Goal: Task Accomplishment & Management: Complete application form

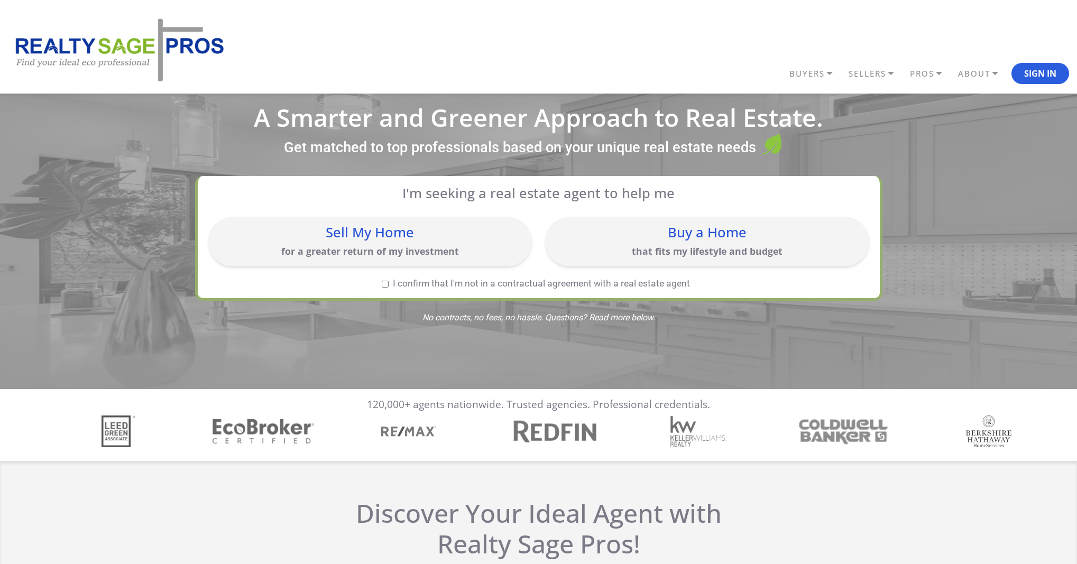
click at [698, 239] on div "Buy a Home" at bounding box center [707, 233] width 314 height 14
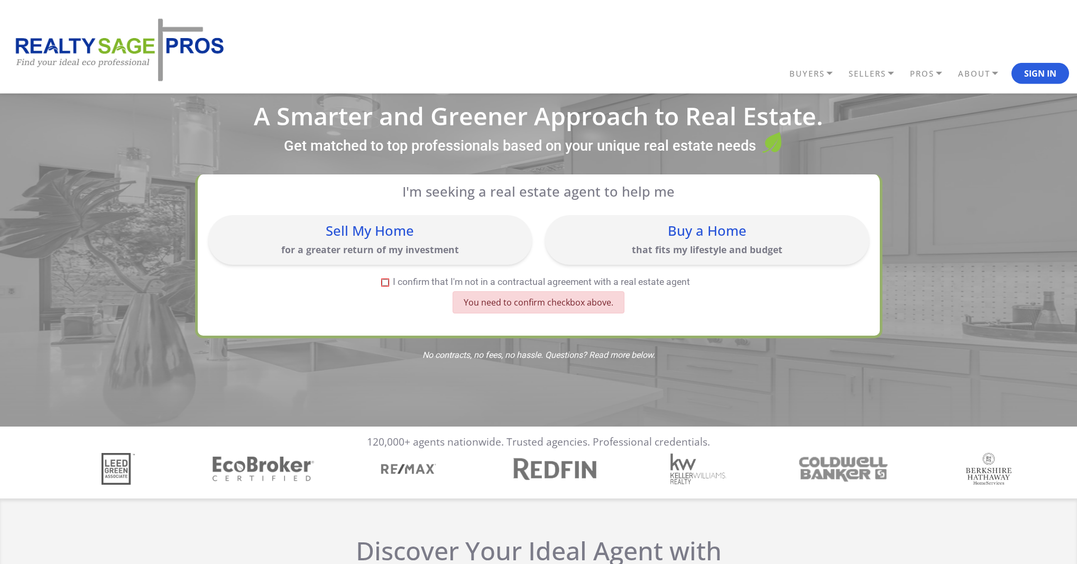
scroll to position [2, 0]
click at [385, 284] on input "I confirm that I'm not in a contractual agreement with a real estate agent" at bounding box center [385, 282] width 7 height 7
checkbox input "true"
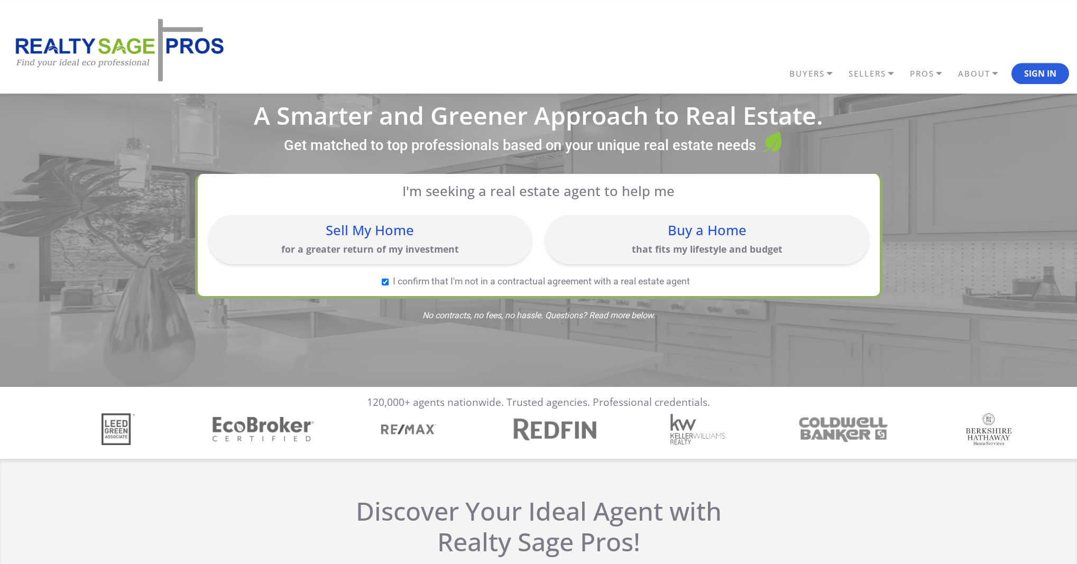
click at [668, 233] on div "Buy a Home" at bounding box center [707, 231] width 314 height 14
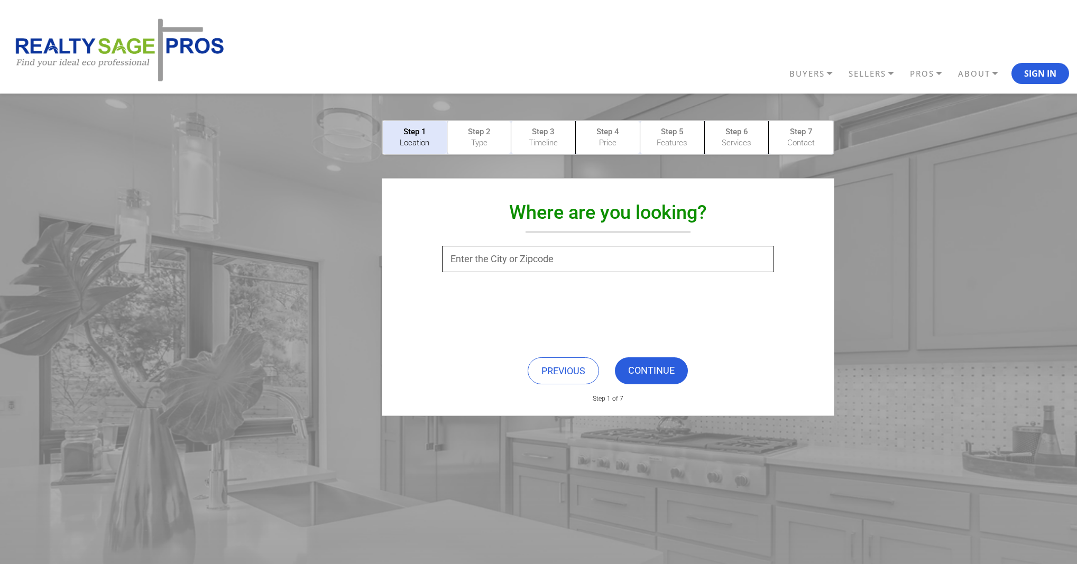
click at [641, 254] on input "text" at bounding box center [607, 259] width 331 height 26
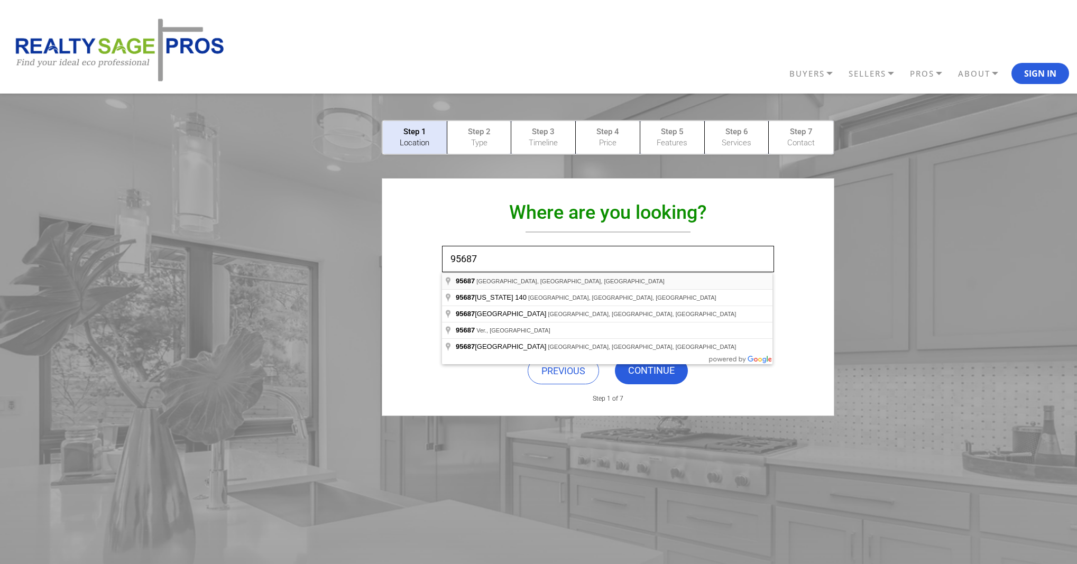
type input "Vacaville, CA 95687, USA"
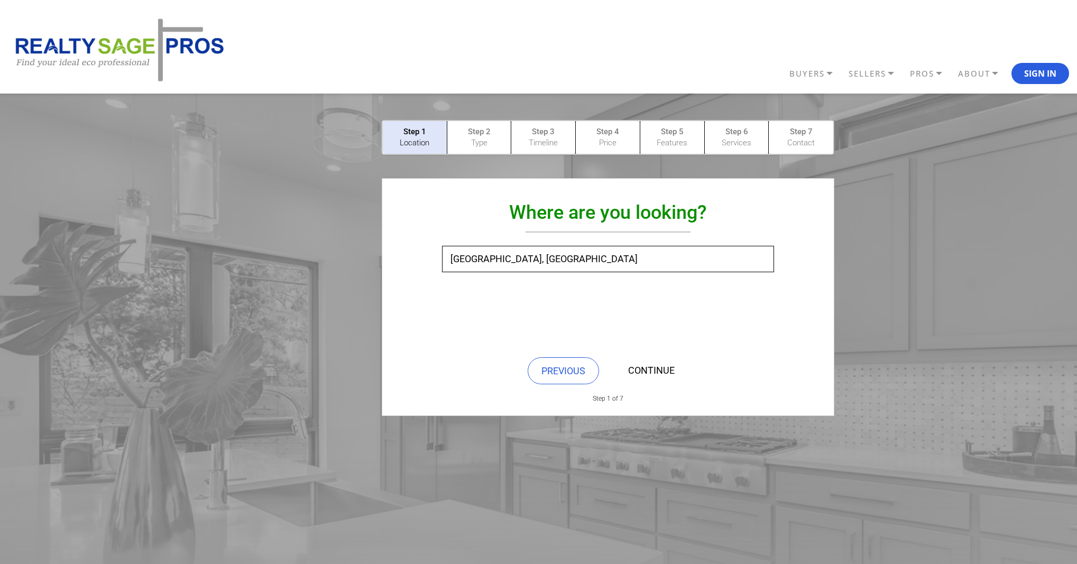
click at [643, 374] on link "CONTINUE" at bounding box center [651, 370] width 73 height 27
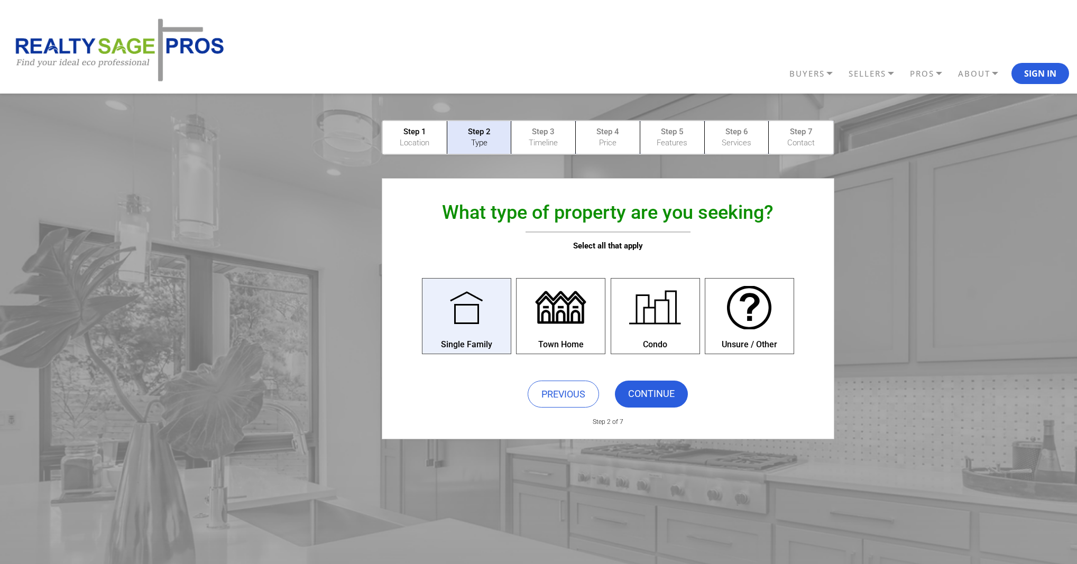
click at [444, 322] on div at bounding box center [466, 308] width 58 height 58
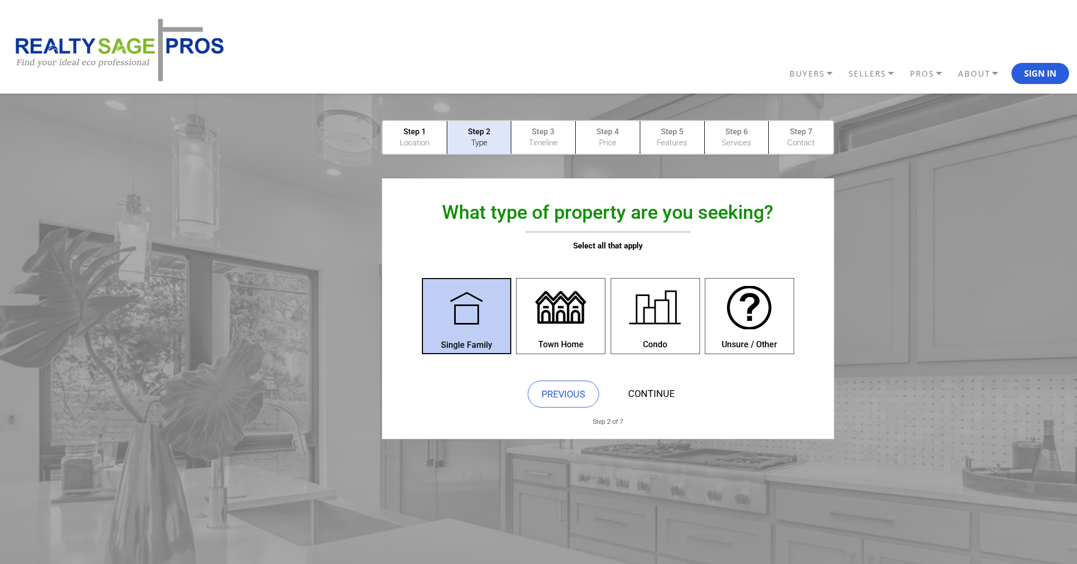
click at [660, 400] on link "CONTINUE" at bounding box center [651, 394] width 73 height 27
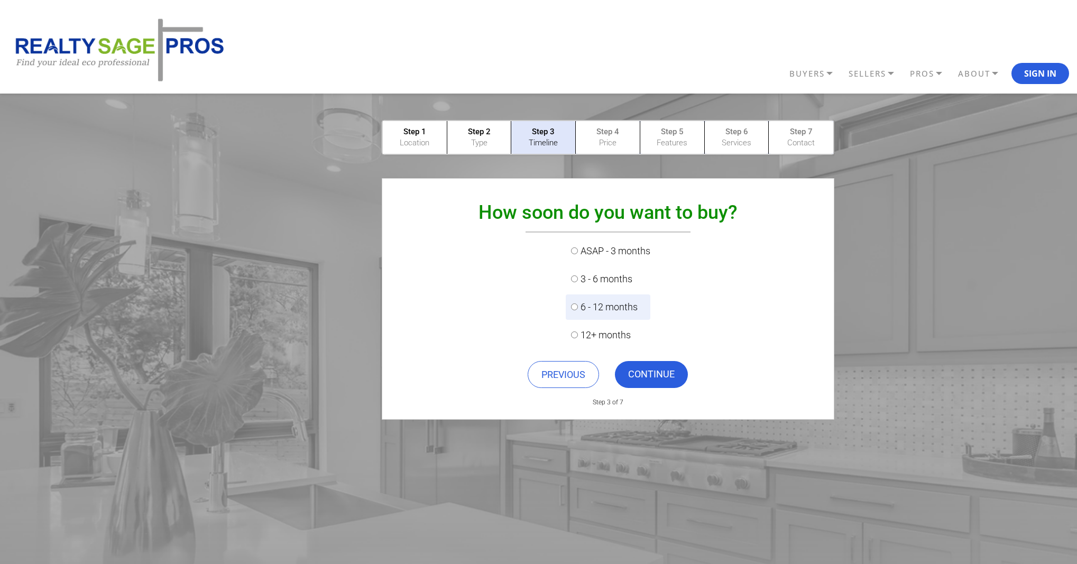
click at [577, 308] on input "6 - 12 months" at bounding box center [574, 306] width 7 height 7
radio input "true"
click at [662, 374] on link "CONTINUE" at bounding box center [651, 374] width 73 height 27
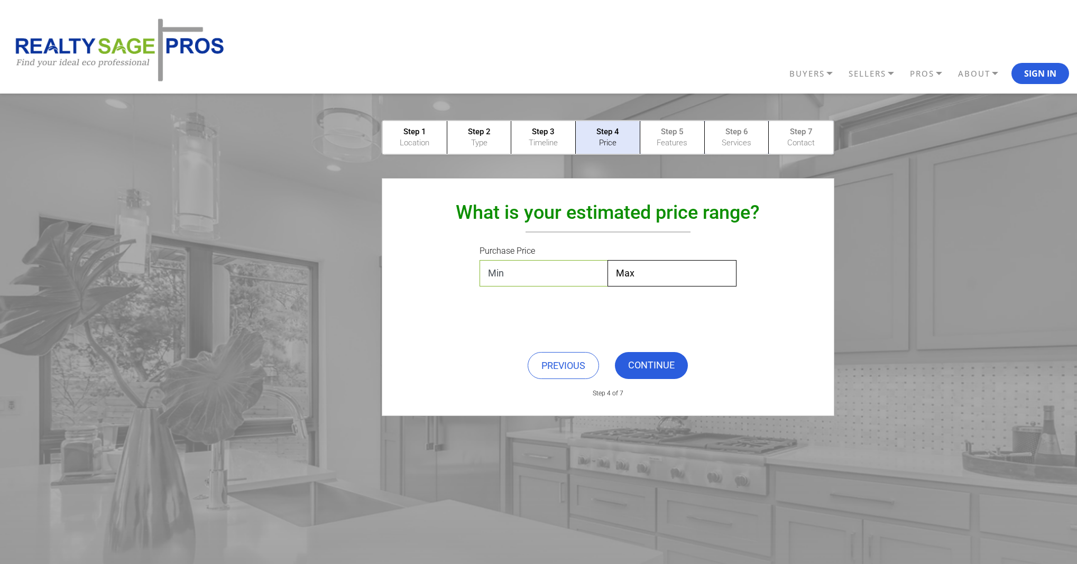
select select "$50,000"
click option "$50,000" at bounding box center [0, 0] width 0 height 0
select select "$500,000"
click option "$500,000" at bounding box center [0, 0] width 0 height 0
click at [668, 361] on link "CONTINUE" at bounding box center [651, 365] width 73 height 27
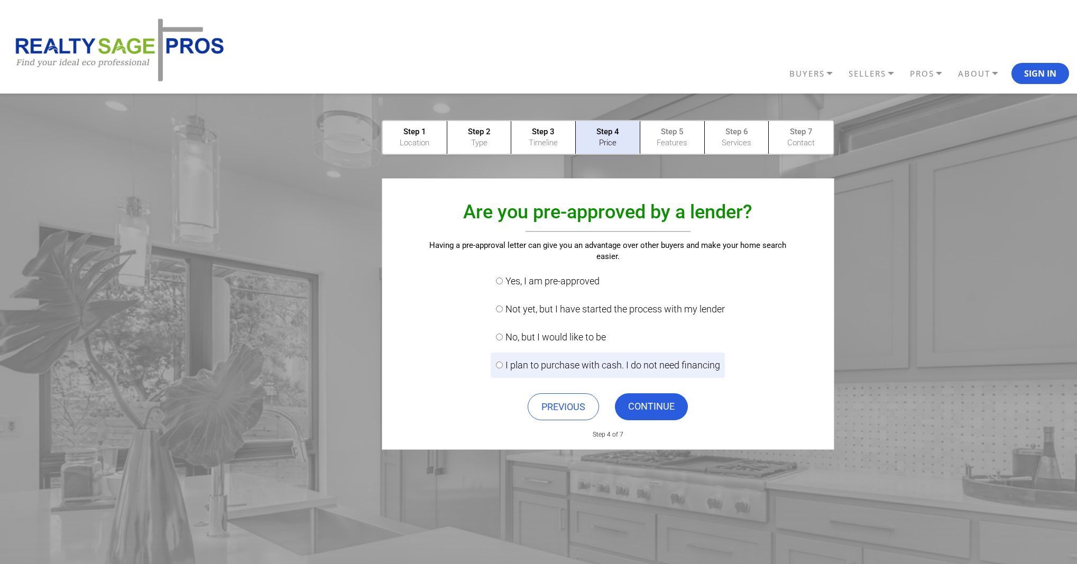
click at [498, 364] on input "I plan to purchase with cash. I do not need financing" at bounding box center [499, 365] width 7 height 7
radio input "true"
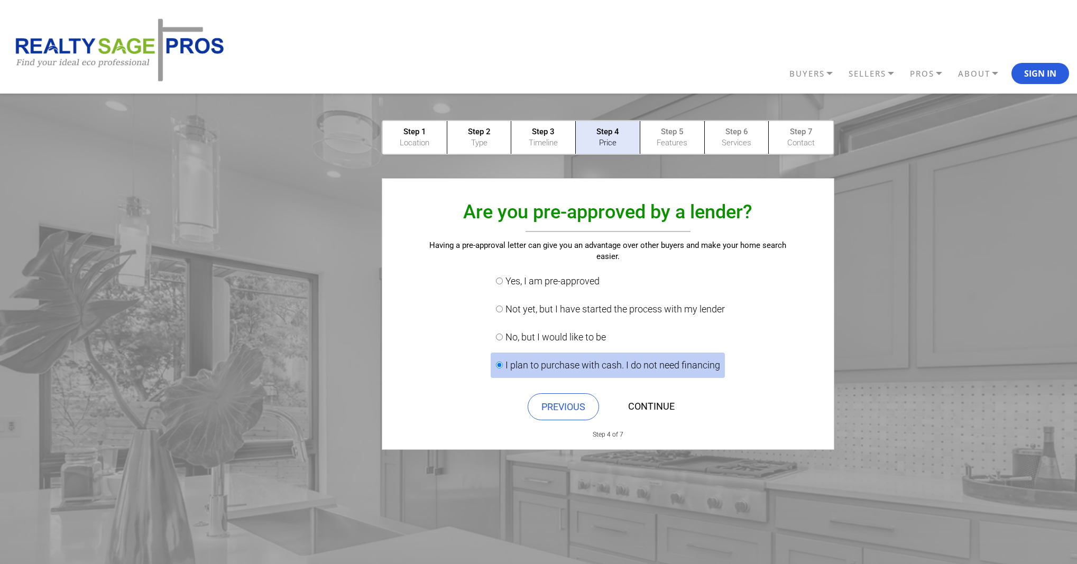
click at [665, 403] on link "CONTINUE" at bounding box center [651, 406] width 73 height 27
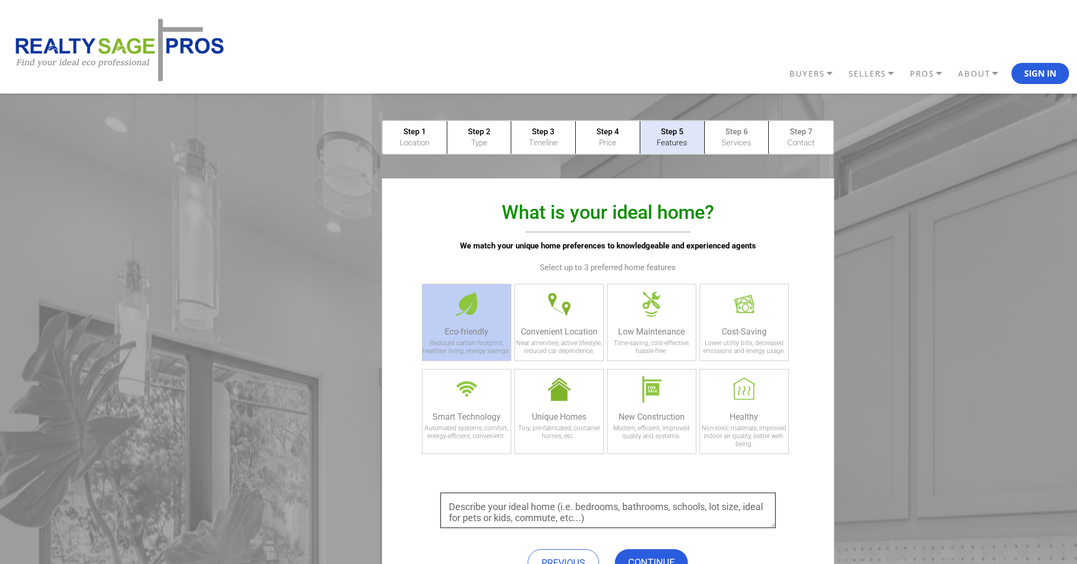
click at [477, 315] on div at bounding box center [466, 304] width 45 height 40
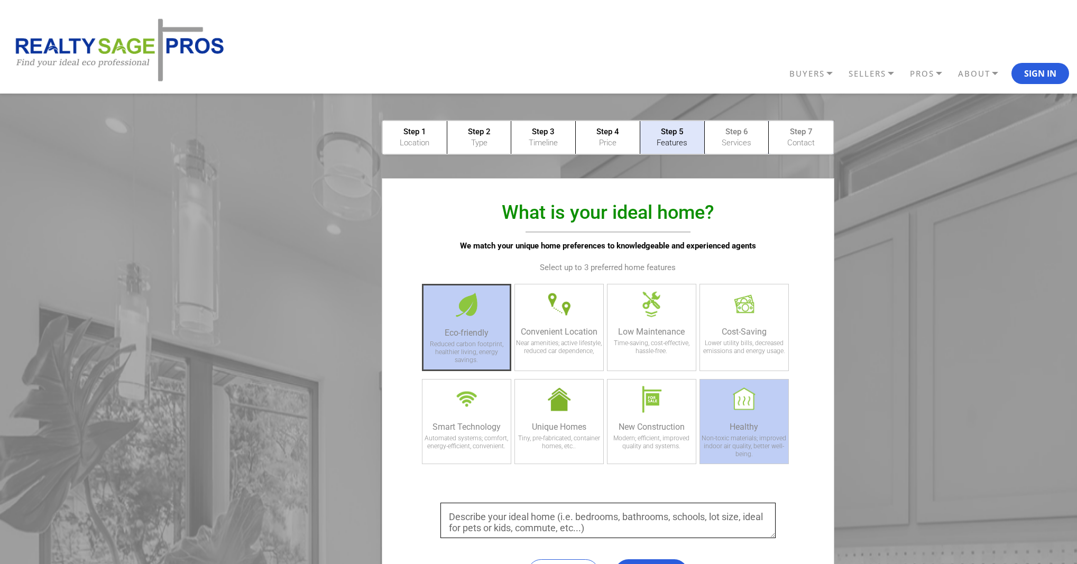
click at [767, 405] on div at bounding box center [744, 400] width 45 height 40
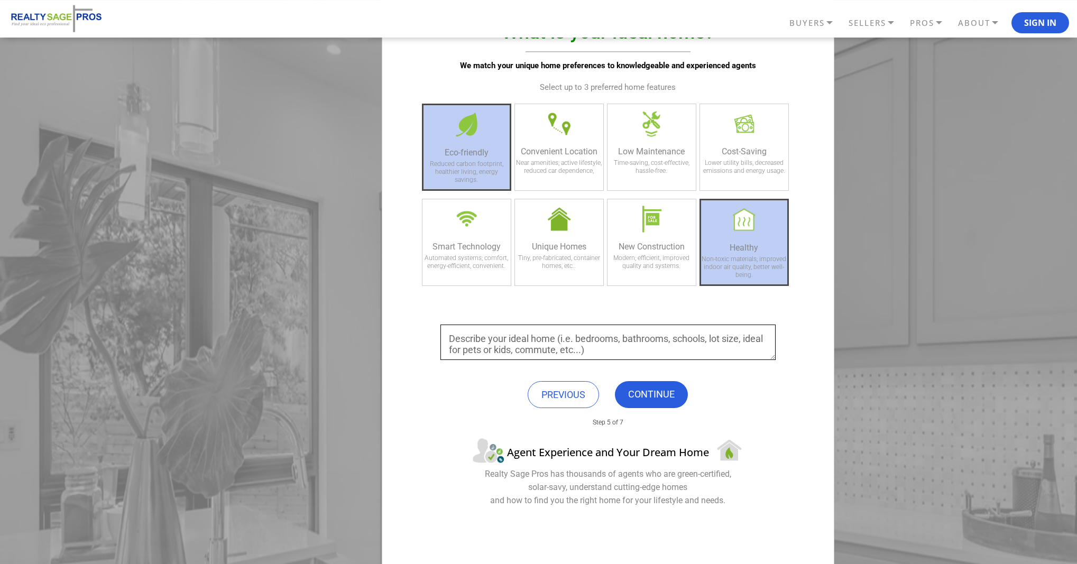
scroll to position [195, 0]
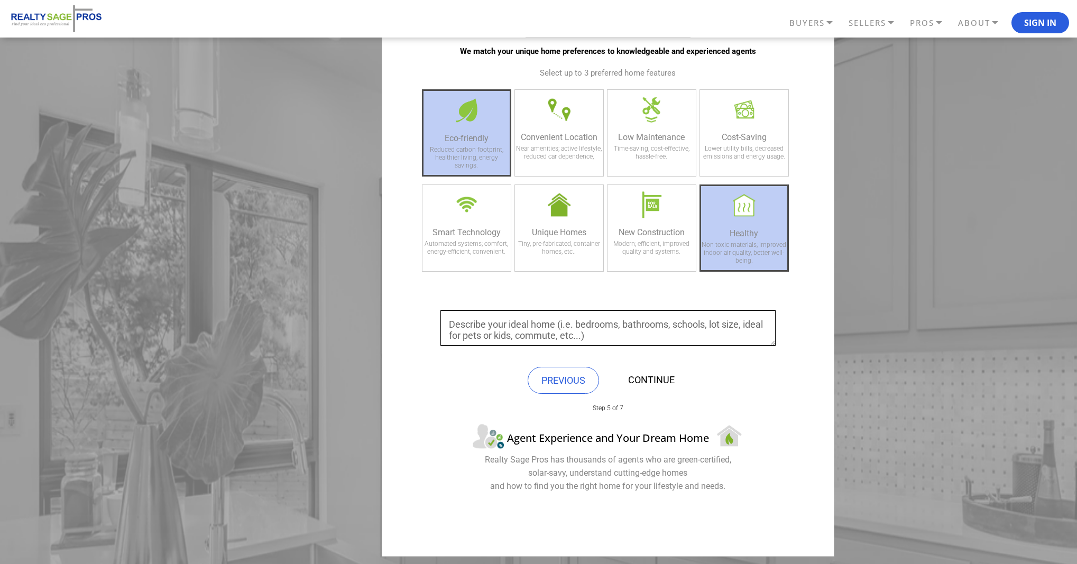
click at [652, 376] on link "CONTINUE" at bounding box center [651, 380] width 73 height 27
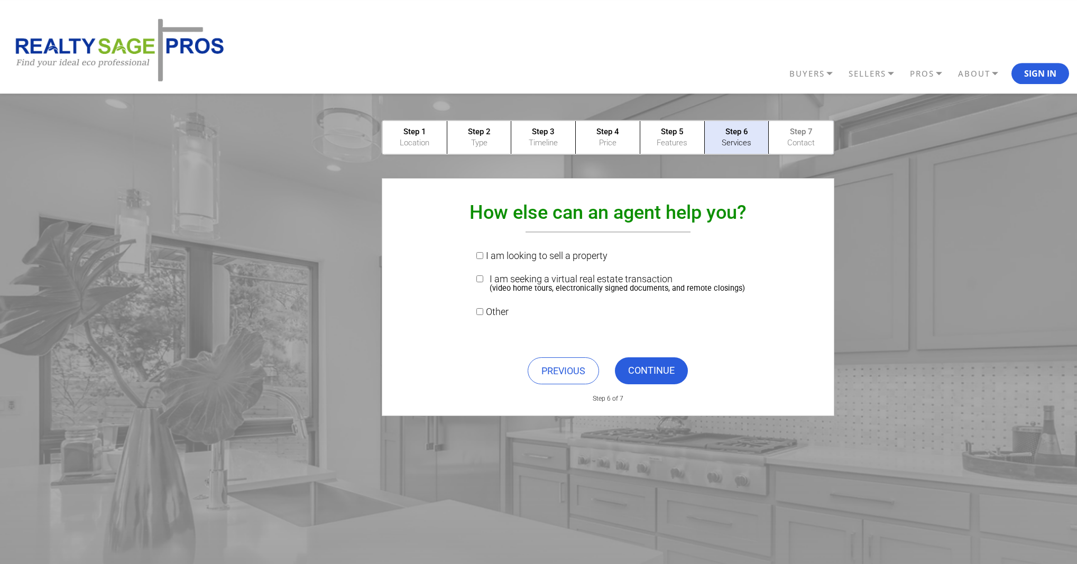
scroll to position [0, 0]
click at [483, 311] on input "Other" at bounding box center [479, 311] width 7 height 7
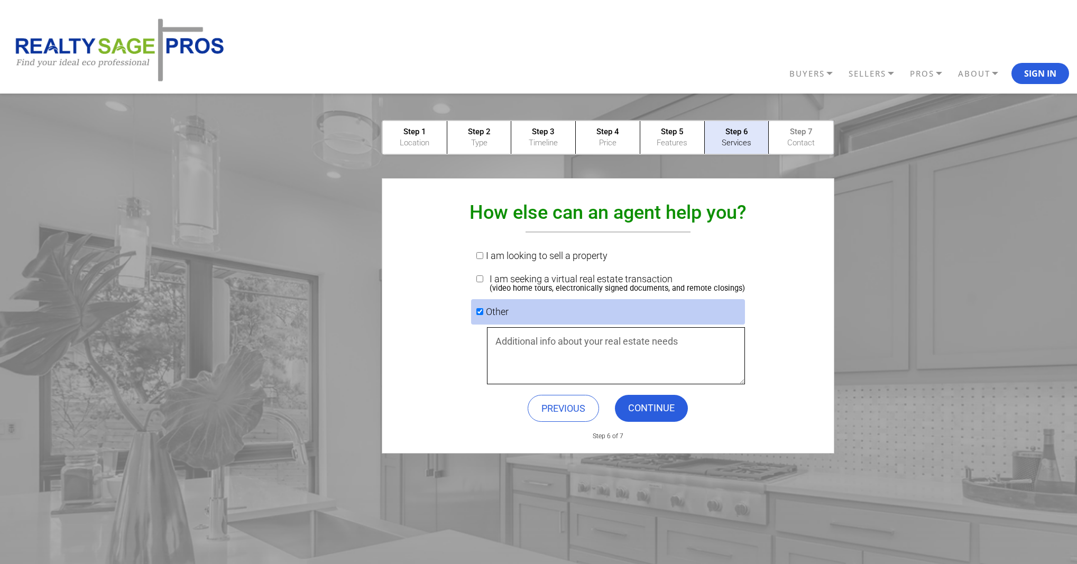
click at [483, 312] on input "Other" at bounding box center [479, 311] width 7 height 7
checkbox input "false"
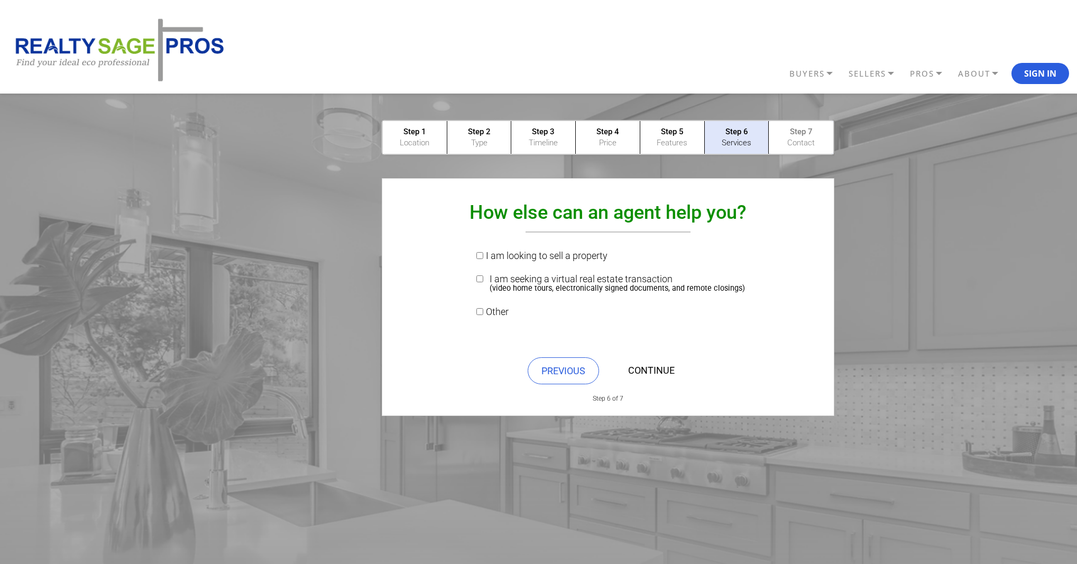
click at [657, 374] on link "CONTINUE" at bounding box center [651, 370] width 73 height 27
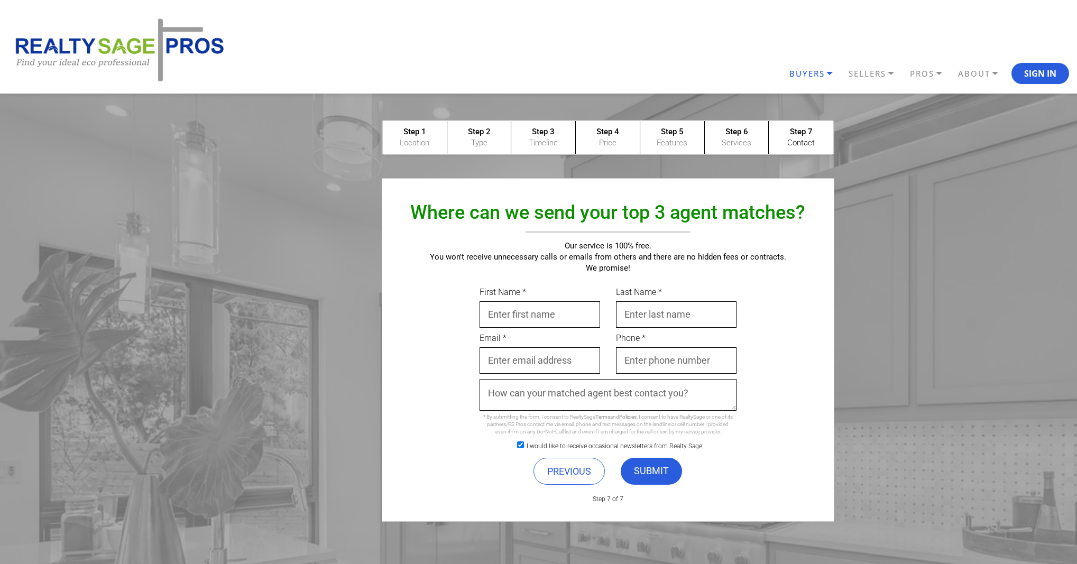
click at [828, 72] on link "BUYERS" at bounding box center [816, 73] width 59 height 19
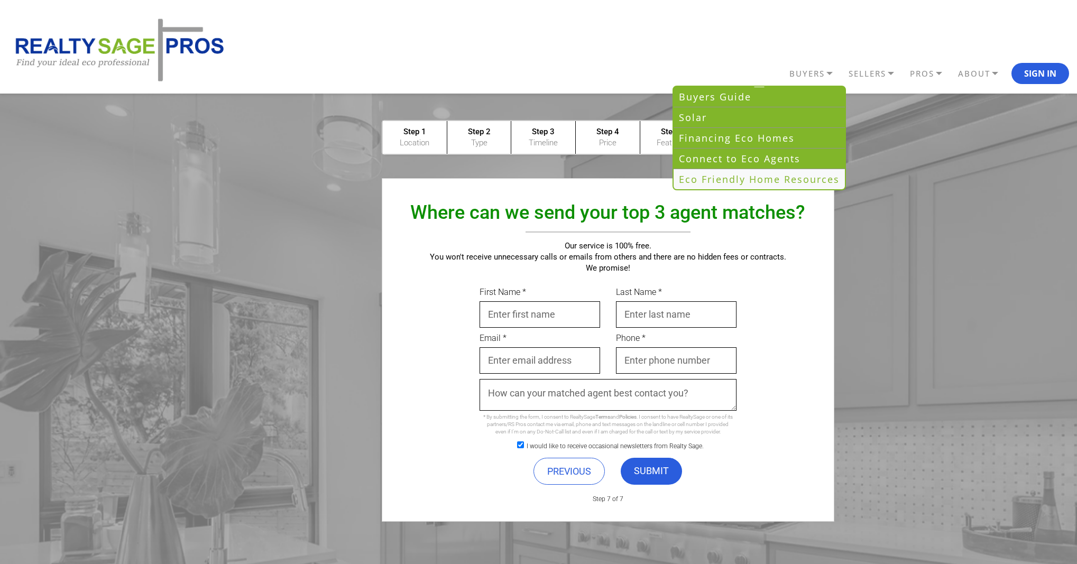
click at [800, 178] on link "Eco Friendly Home Resources" at bounding box center [759, 179] width 171 height 20
